Goal: Communication & Community: Answer question/provide support

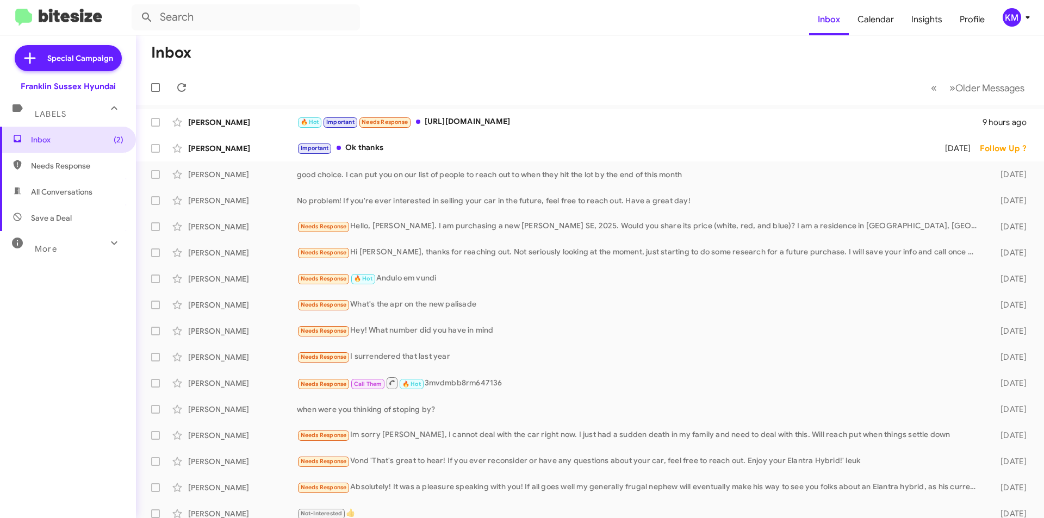
click at [476, 123] on div "🔥 Hot Important Needs Response [URL][DOMAIN_NAME]" at bounding box center [640, 122] width 686 height 13
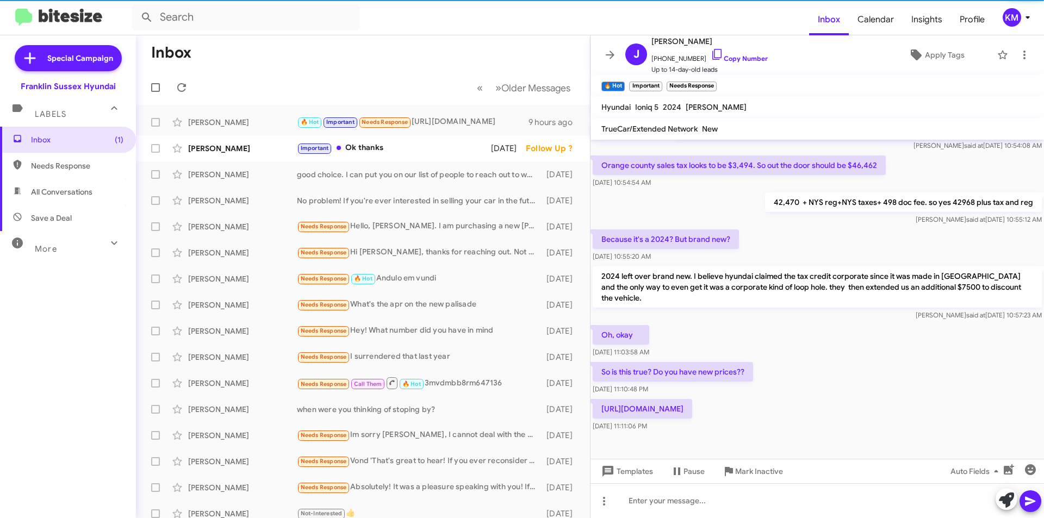
scroll to position [403, 0]
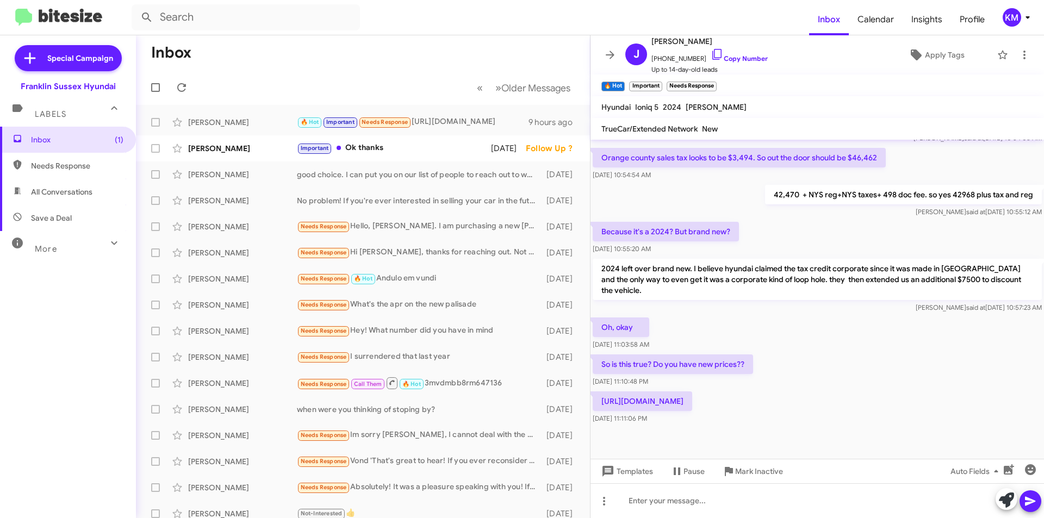
drag, startPoint x: 919, startPoint y: 388, endPoint x: 599, endPoint y: 387, distance: 319.7
click at [599, 391] on p "[URL][DOMAIN_NAME]" at bounding box center [642, 401] width 99 height 20
copy p "[URL][DOMAIN_NAME]"
click at [669, 494] on div at bounding box center [816, 500] width 453 height 35
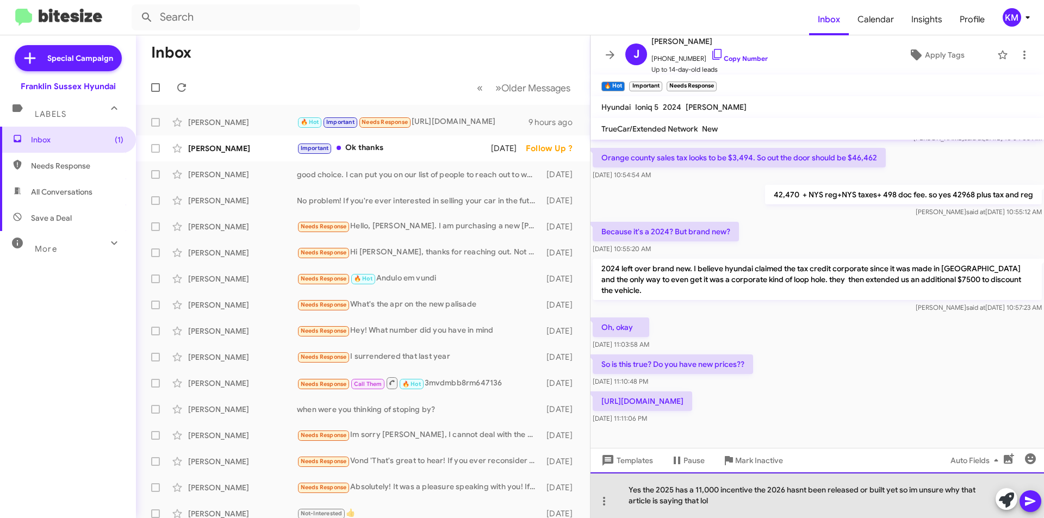
click at [797, 488] on div "Yes the 2025 has a 11,000 incentive the 2026 hasnt been released or built yet s…" at bounding box center [816, 495] width 453 height 46
click at [719, 502] on div "Yes the 2025 has a 11,000 incentive the 2026 hasn't been released or built yet …" at bounding box center [816, 495] width 453 height 46
click at [915, 488] on div "Yes the 2025 has a 11,000 incentive the 2026 hasn't been released or built yet …" at bounding box center [816, 495] width 453 height 46
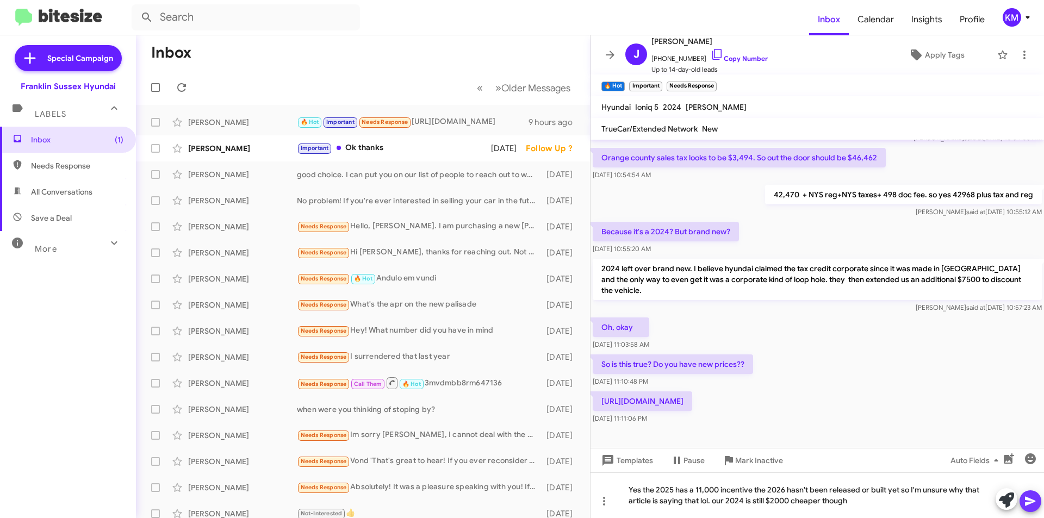
click at [1030, 504] on icon at bounding box center [1030, 501] width 10 height 9
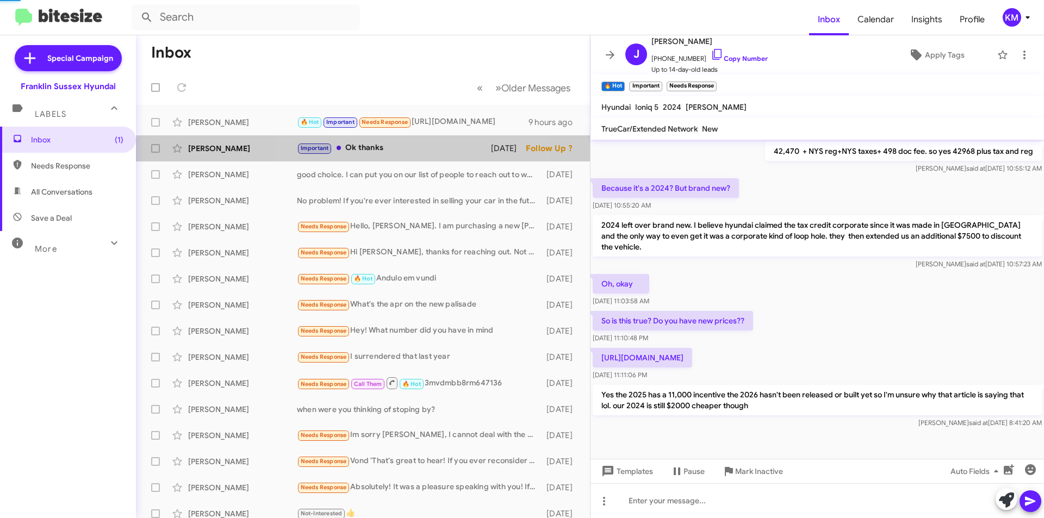
scroll to position [453, 0]
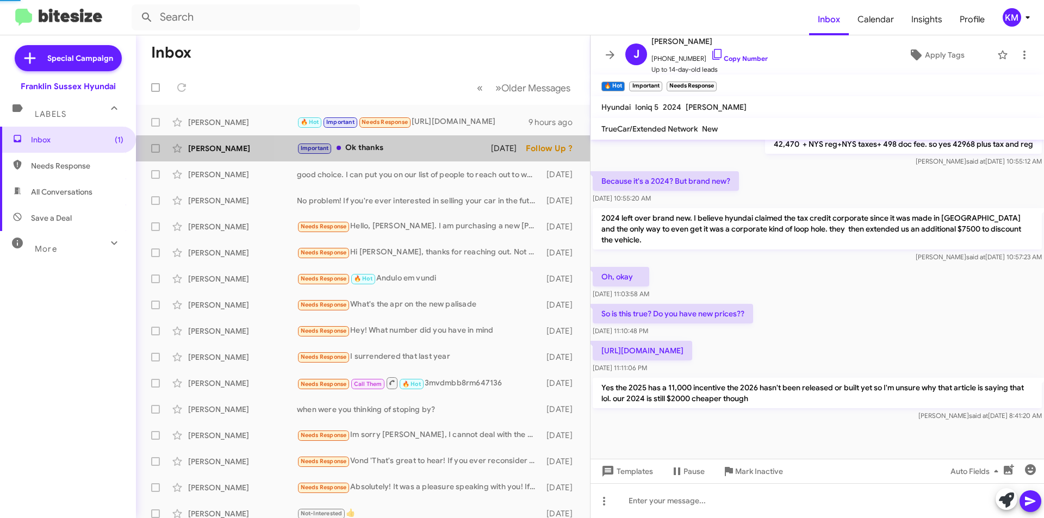
click at [377, 154] on div "Important Ok thanks" at bounding box center [394, 148] width 194 height 13
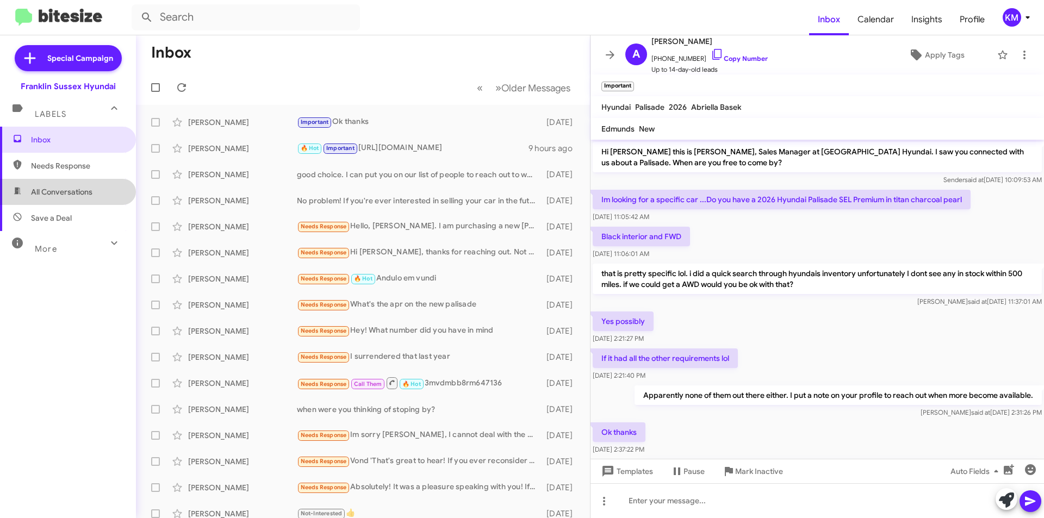
click at [74, 197] on span "All Conversations" at bounding box center [68, 192] width 136 height 26
type input "in:all-conversations"
